Goal: Check status: Check status

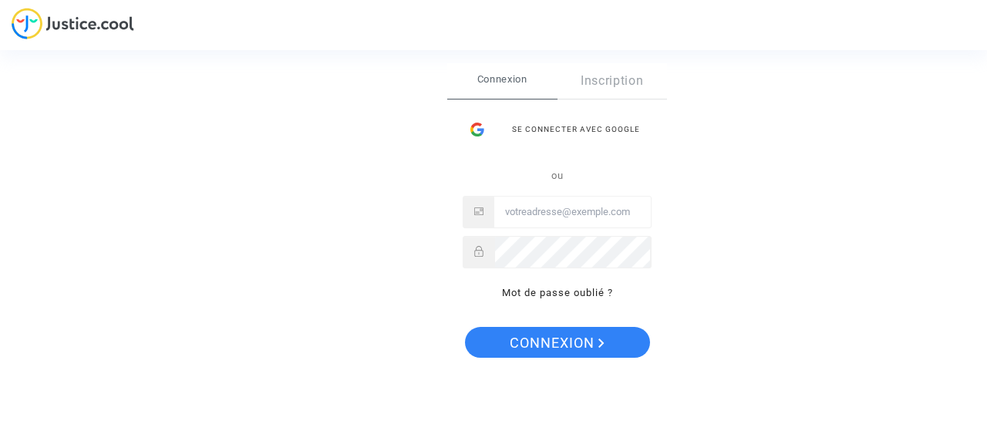
type input "amagras@airrefund.com"
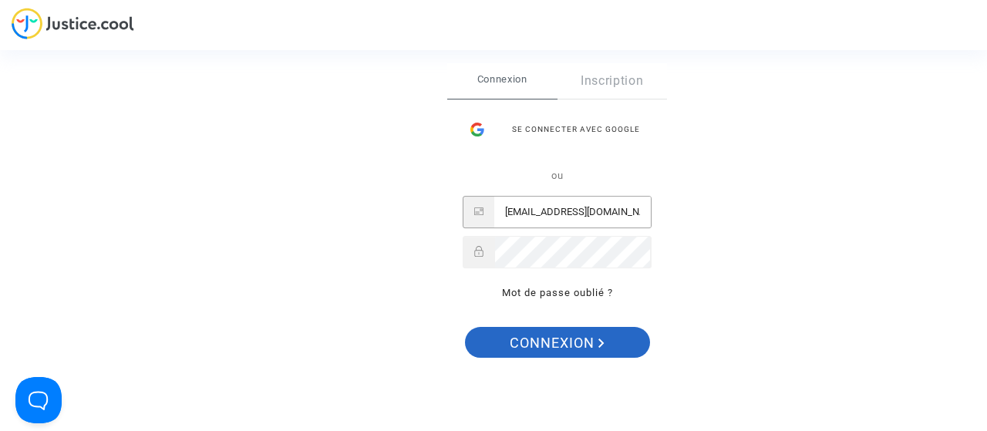
click at [544, 352] on span "Connexion" at bounding box center [557, 343] width 95 height 32
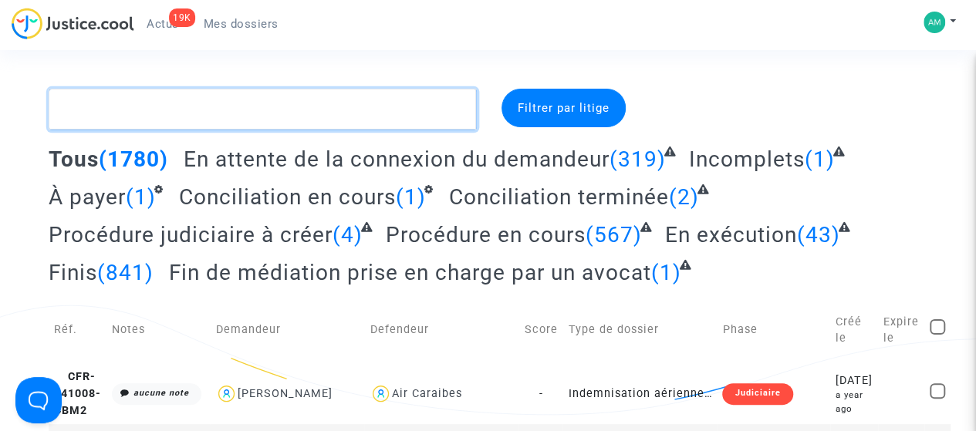
paste textarea "HA4N"
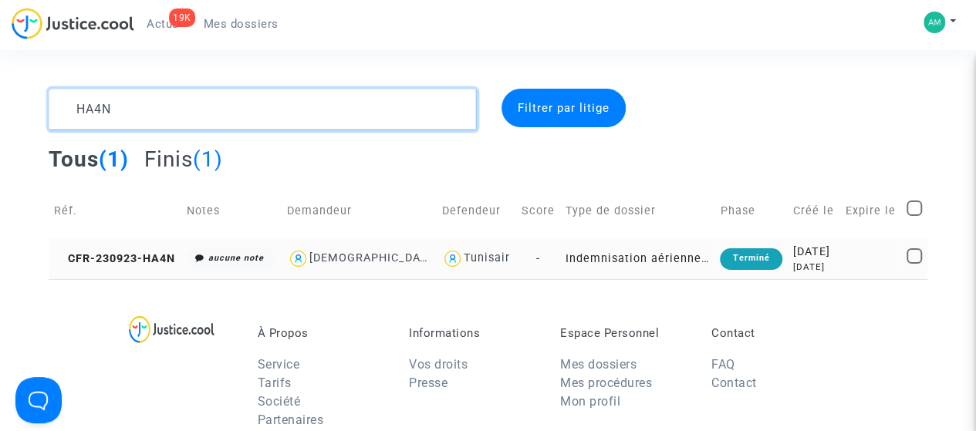
type textarea "HA4N"
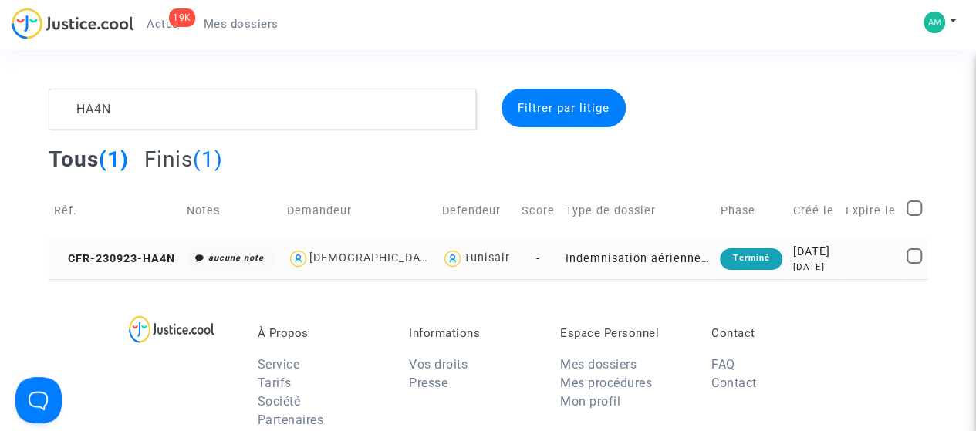
click at [134, 272] on td "CFR-230923-HA4N" at bounding box center [115, 258] width 133 height 41
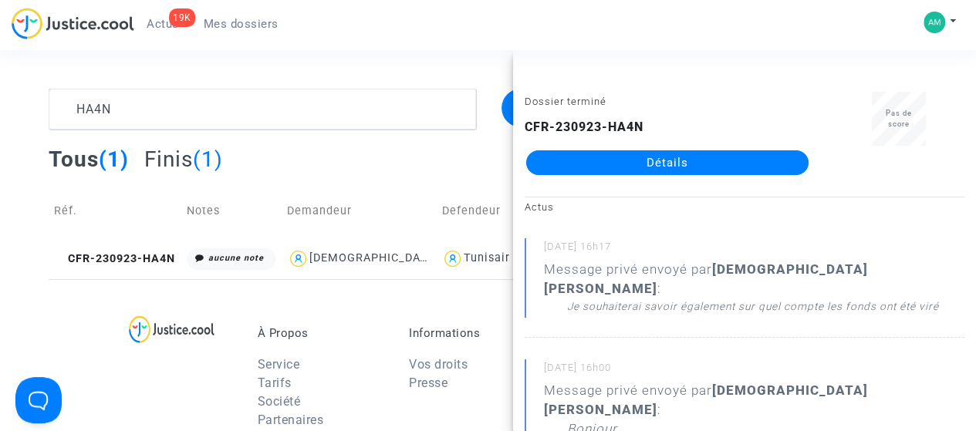
click at [646, 161] on link "Détails" at bounding box center [667, 162] width 282 height 25
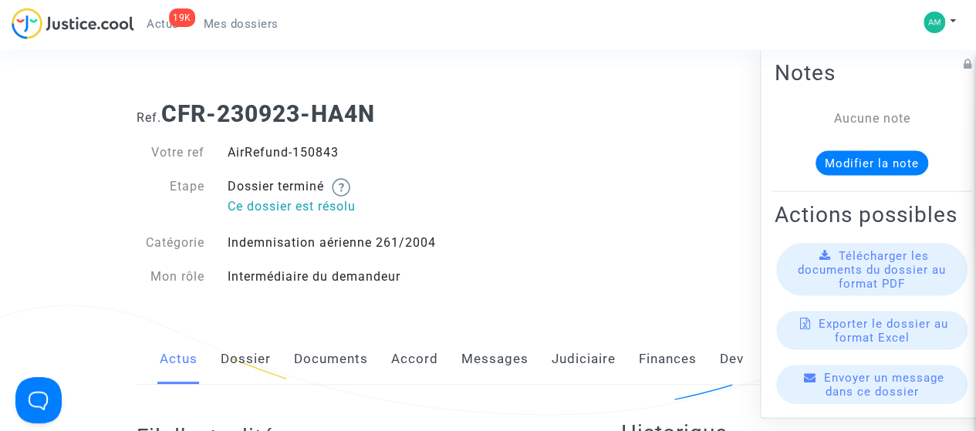
scroll to position [231, 0]
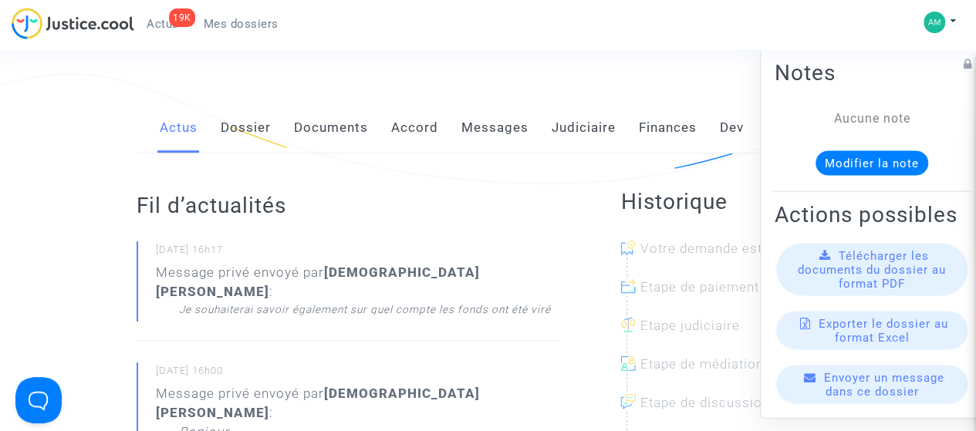
click at [581, 124] on link "Judiciaire" at bounding box center [583, 128] width 64 height 51
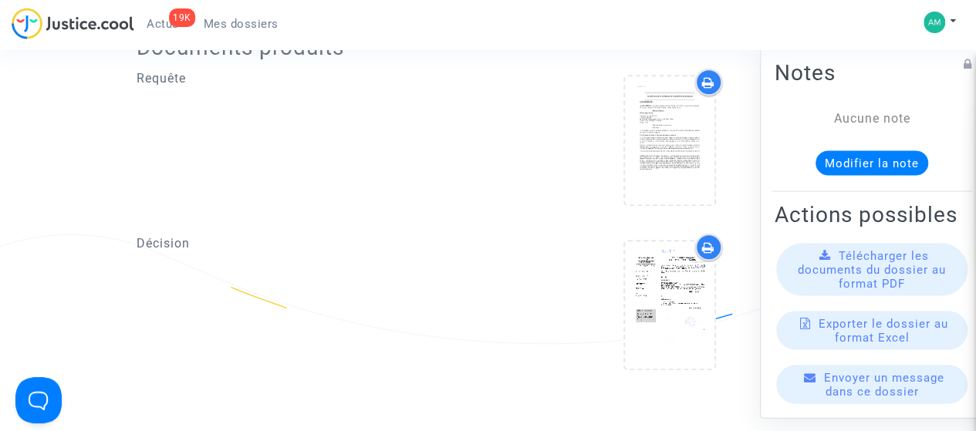
scroll to position [617, 0]
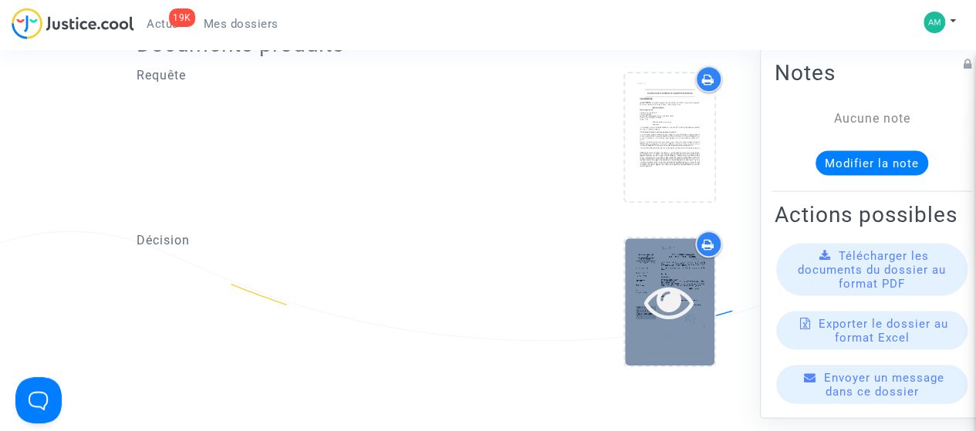
click at [661, 260] on div at bounding box center [669, 301] width 89 height 127
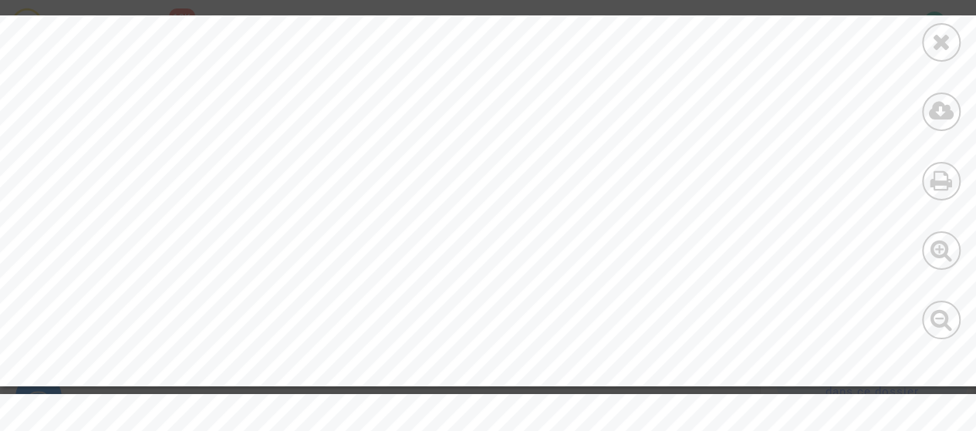
scroll to position [7018, 0]
